Goal: Information Seeking & Learning: Learn about a topic

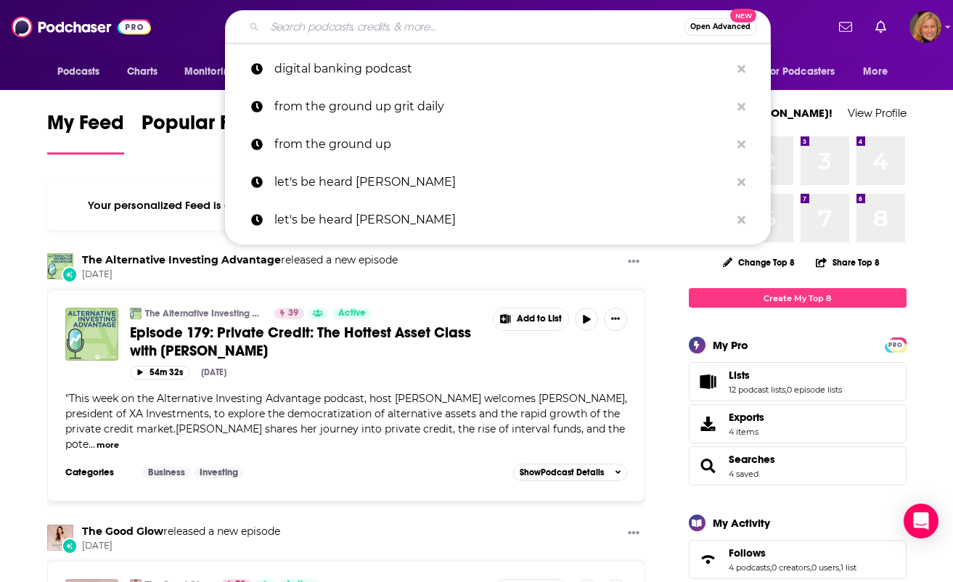
click at [308, 32] on input "Search podcasts, credits, & more..." at bounding box center [474, 26] width 419 height 23
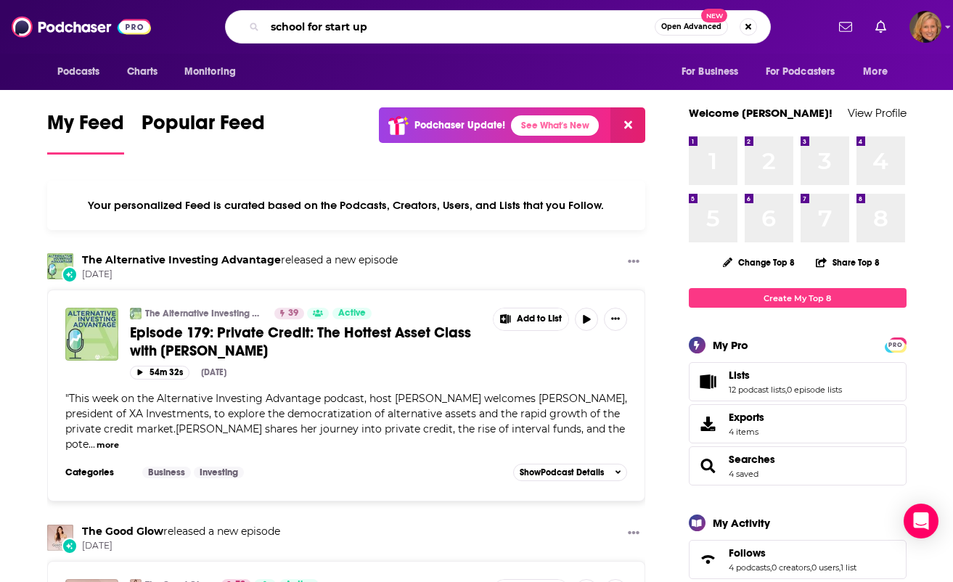
type input "school for start up"
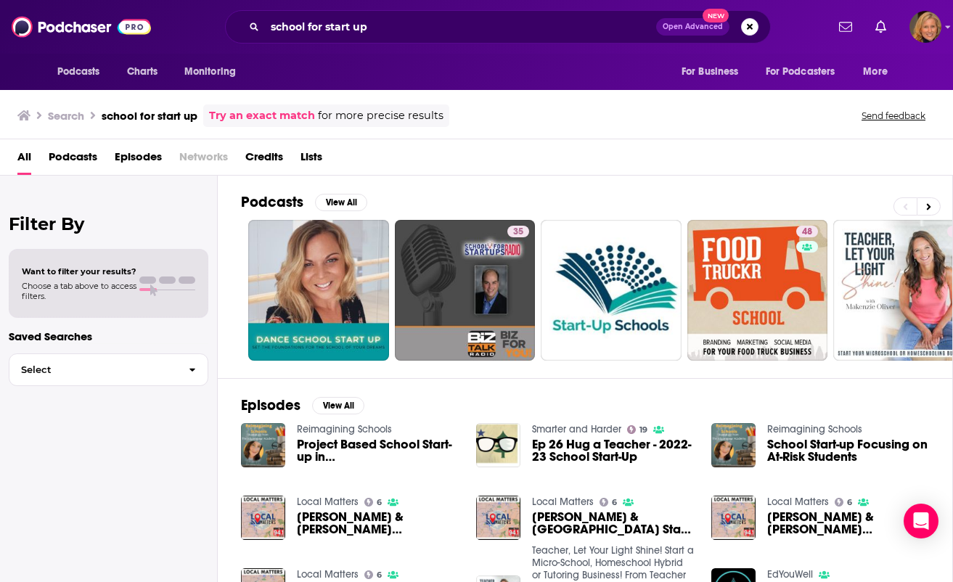
click at [82, 152] on span "Podcasts" at bounding box center [73, 160] width 49 height 30
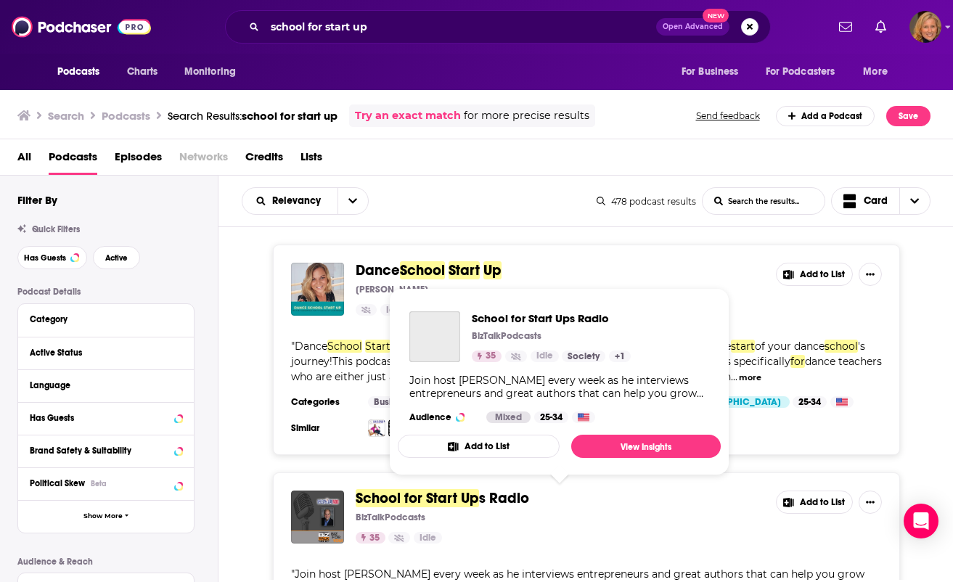
click at [395, 499] on span "School for Start Up" at bounding box center [416, 498] width 123 height 18
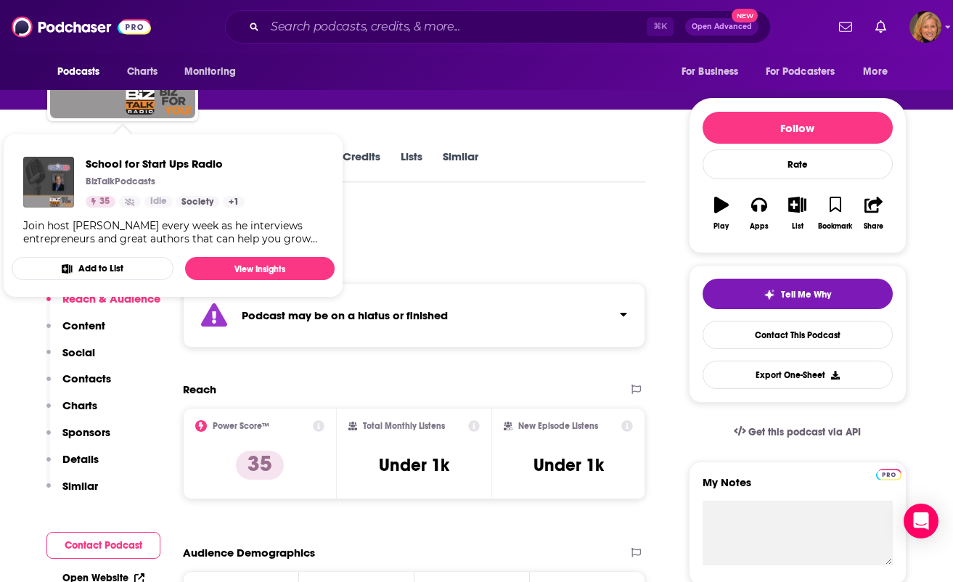
scroll to position [200, 0]
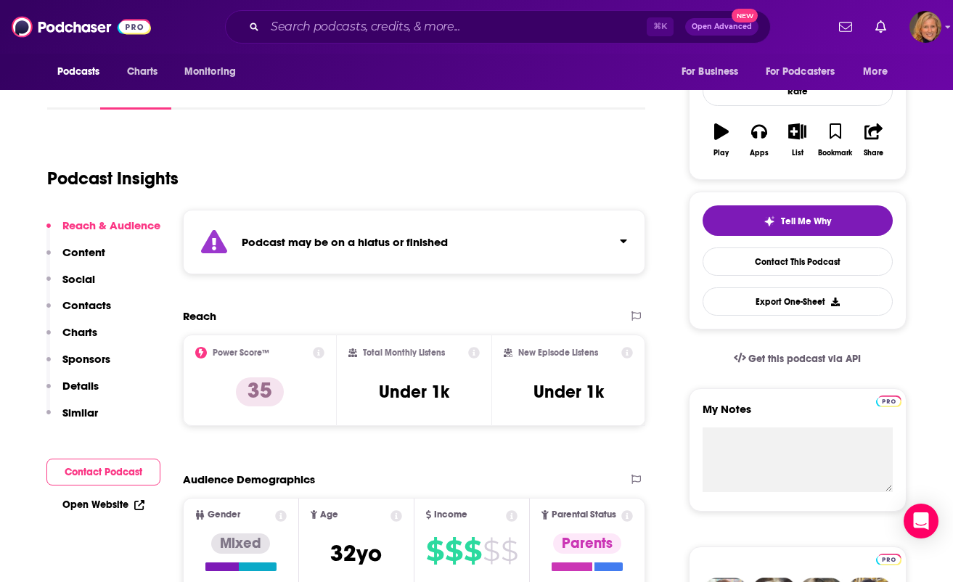
click at [485, 145] on div "Podcast Insights" at bounding box center [340, 170] width 587 height 74
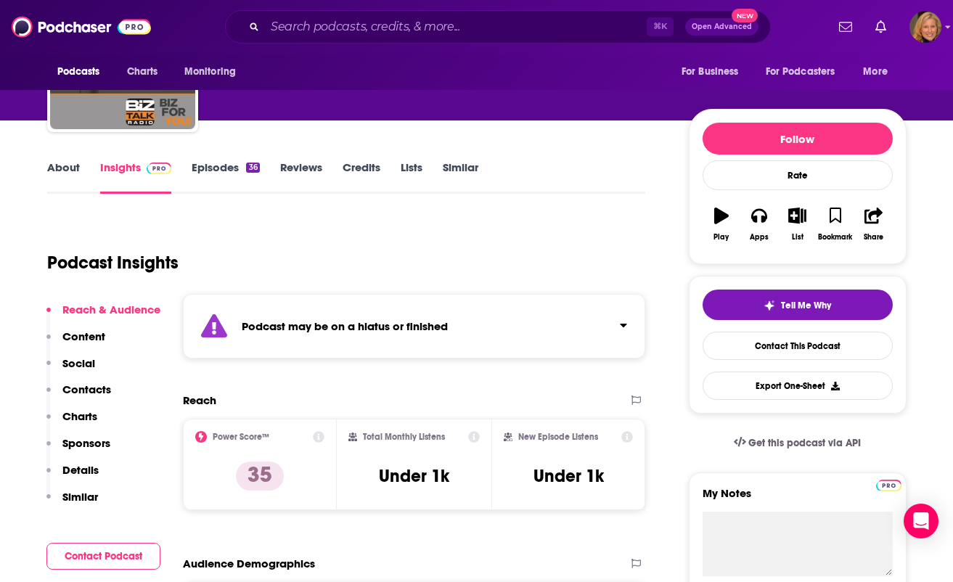
scroll to position [110, 0]
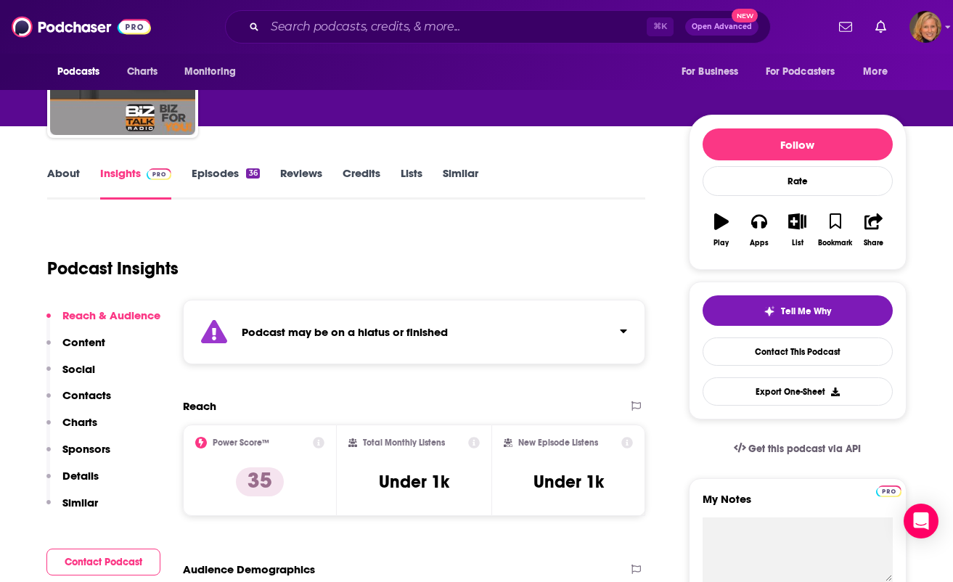
click at [58, 176] on link "About" at bounding box center [63, 182] width 33 height 33
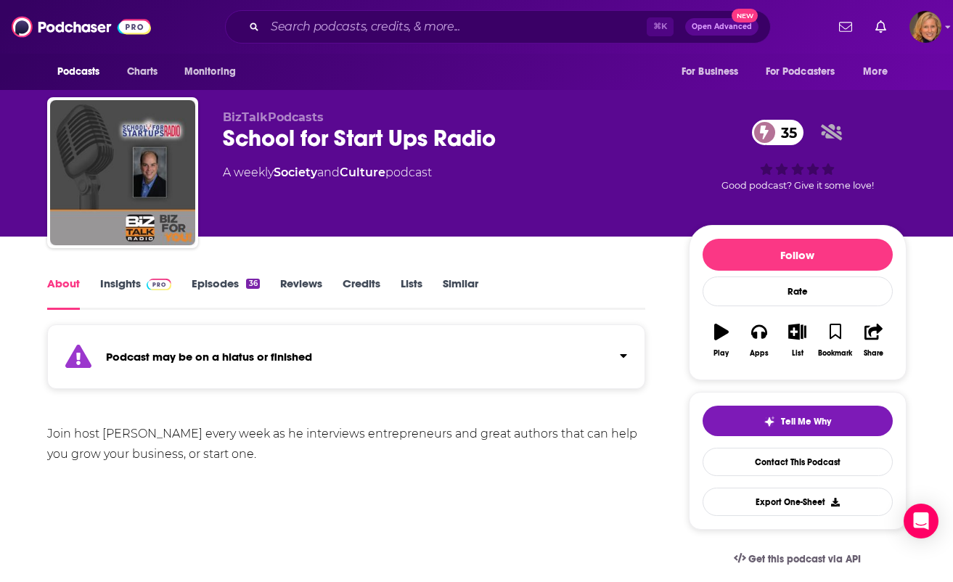
click at [130, 281] on link "Insights" at bounding box center [136, 292] width 72 height 33
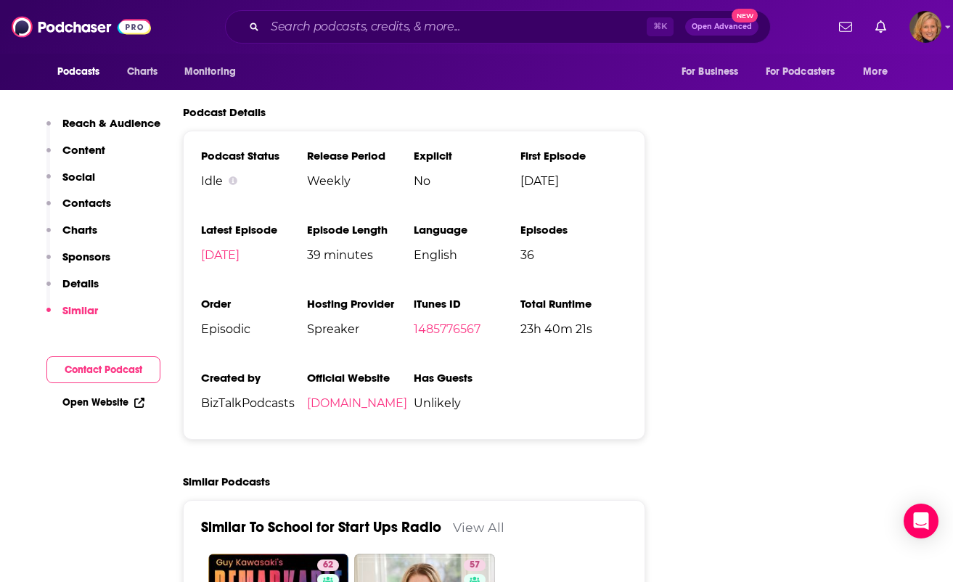
scroll to position [1713, 0]
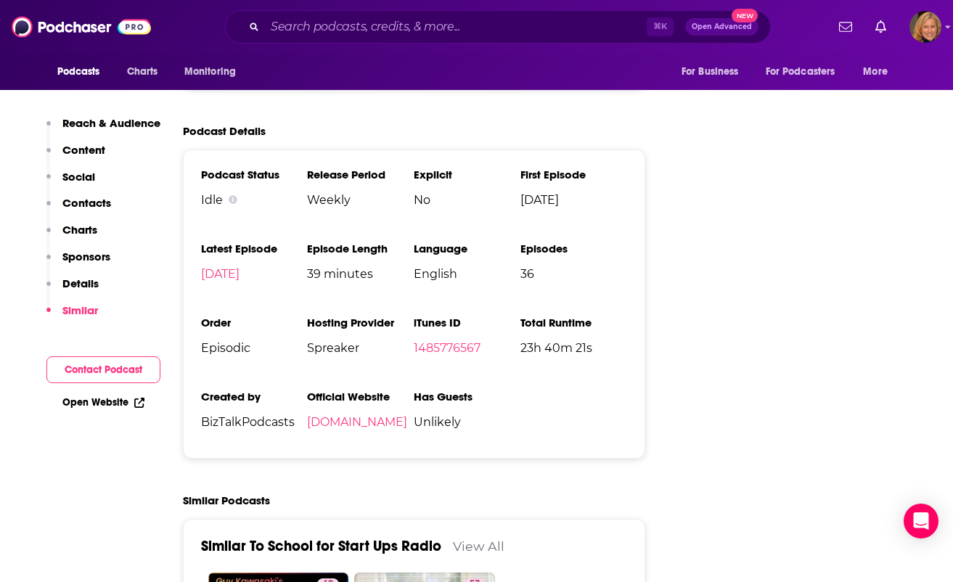
click at [78, 229] on p "Charts" at bounding box center [79, 230] width 35 height 14
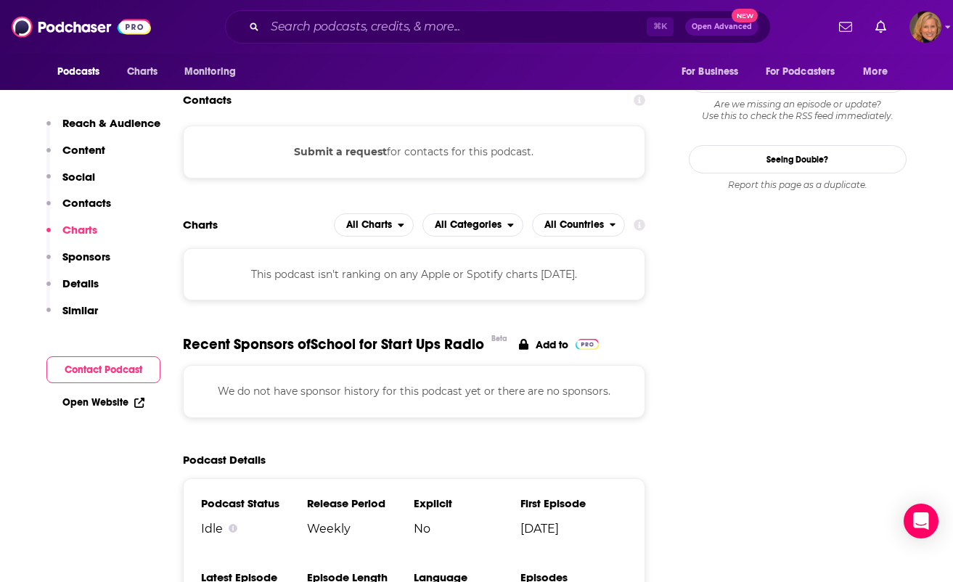
scroll to position [1362, 0]
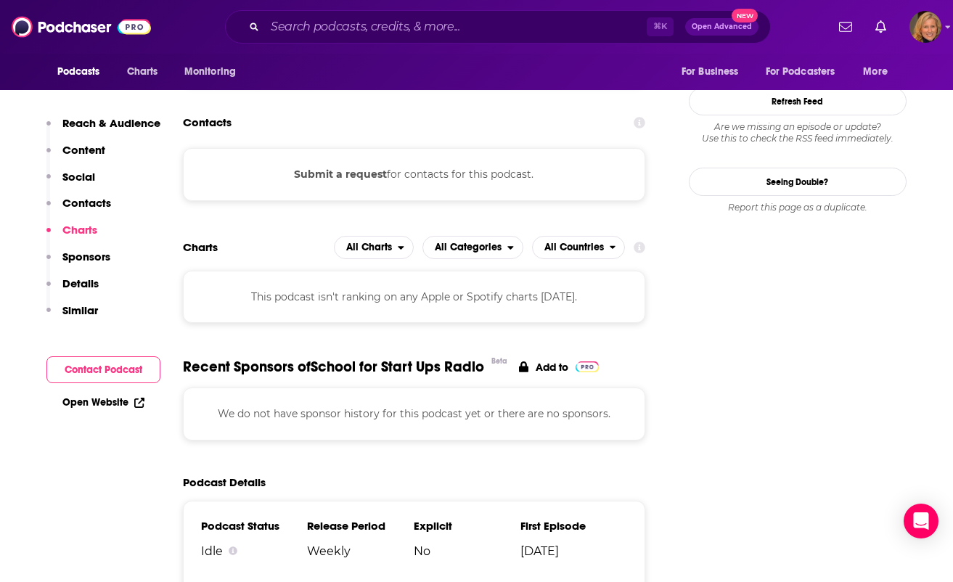
click at [115, 126] on p "Reach & Audience" at bounding box center [111, 123] width 98 height 14
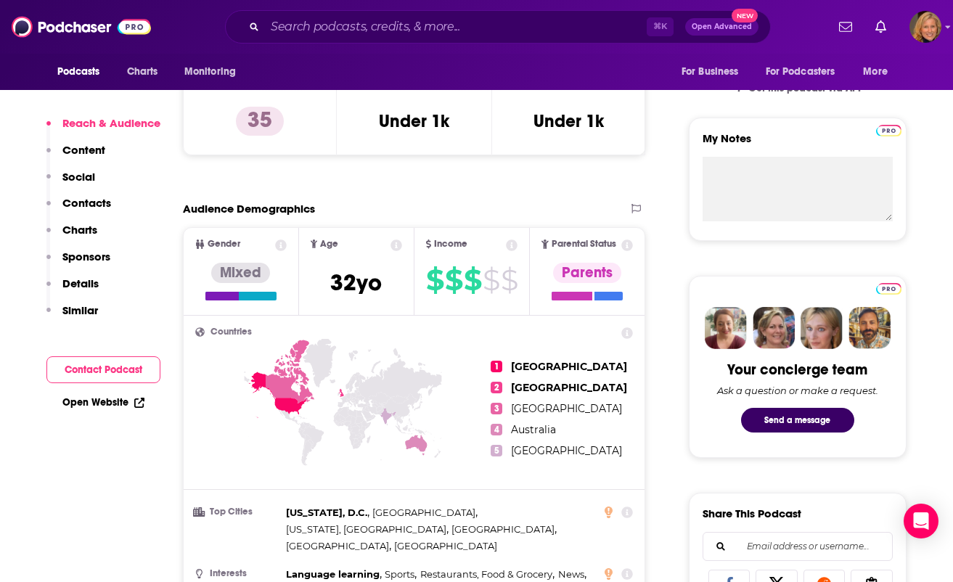
scroll to position [308, 0]
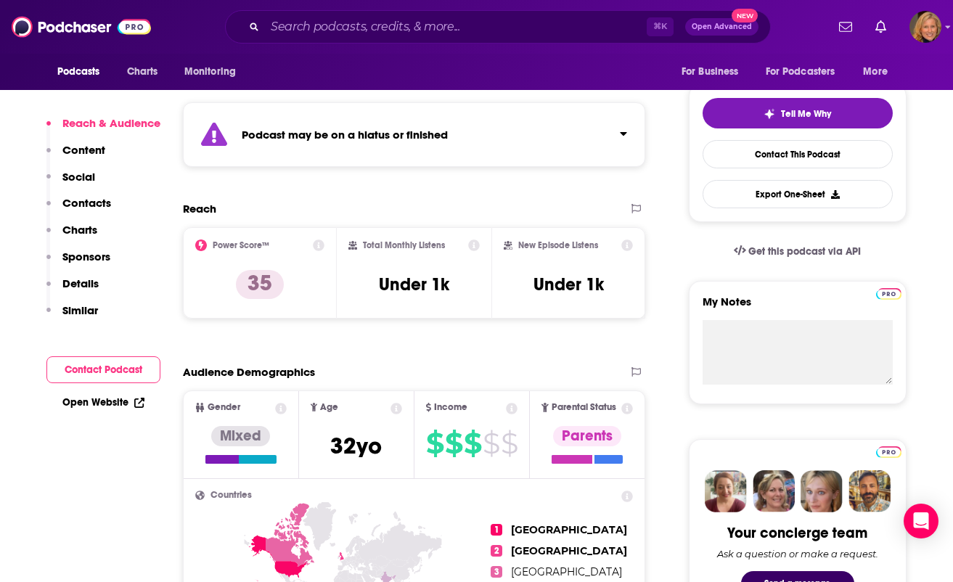
click at [84, 281] on p "Details" at bounding box center [80, 283] width 36 height 14
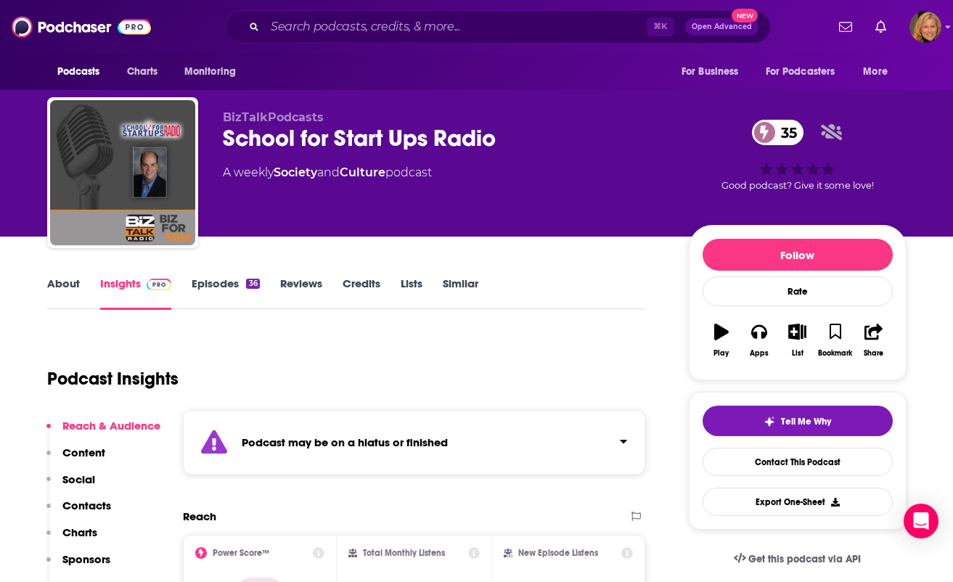
scroll to position [0, 0]
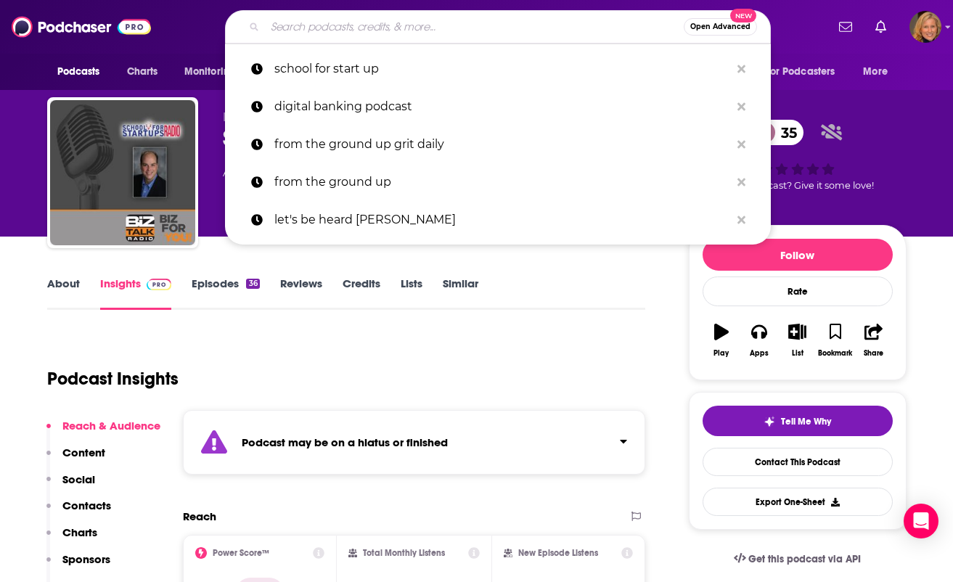
click at [343, 25] on input "Search podcasts, credits, & more..." at bounding box center [474, 26] width 419 height 23
